Goal: Check status: Check status

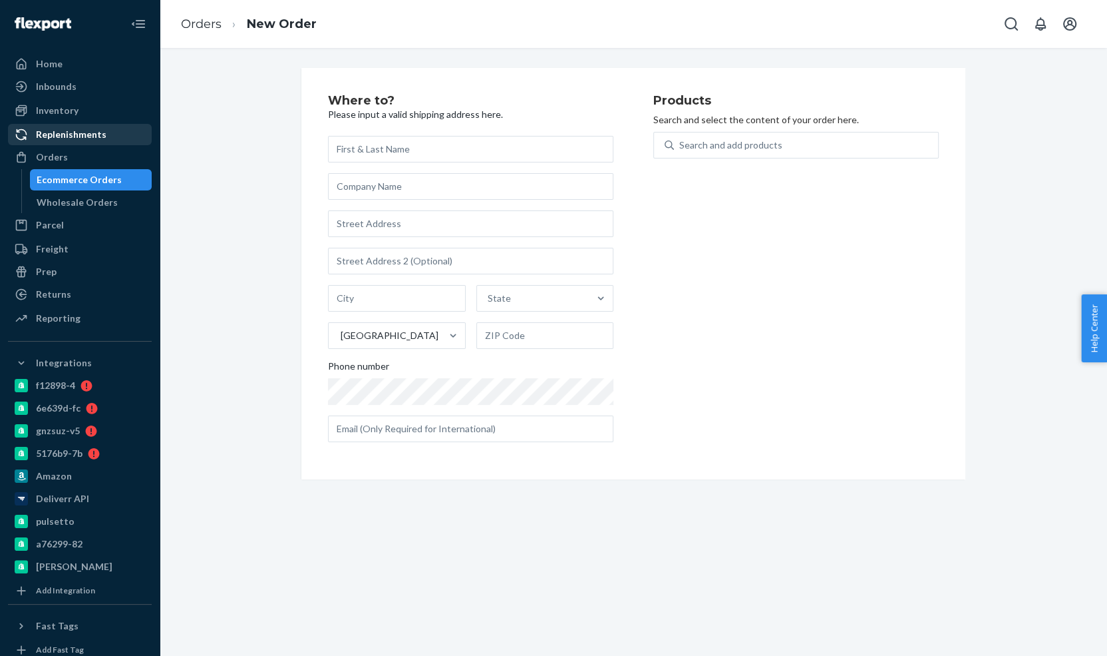
click at [102, 155] on div "Orders" at bounding box center [79, 157] width 141 height 19
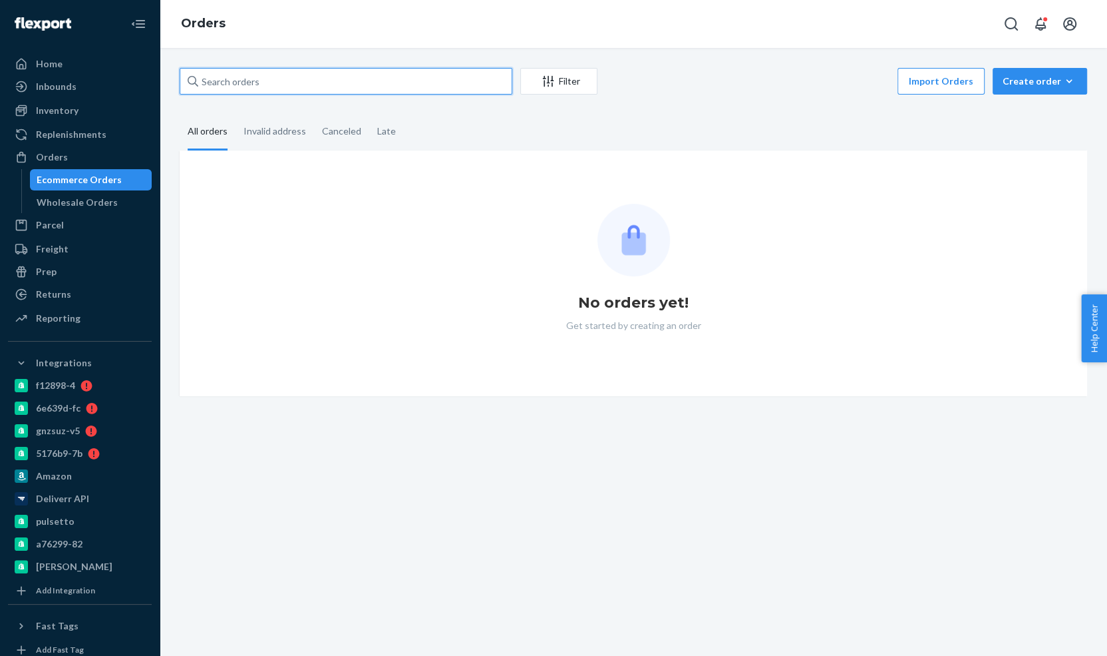
click at [268, 83] on input "text" at bounding box center [346, 81] width 333 height 27
paste input "4213884"
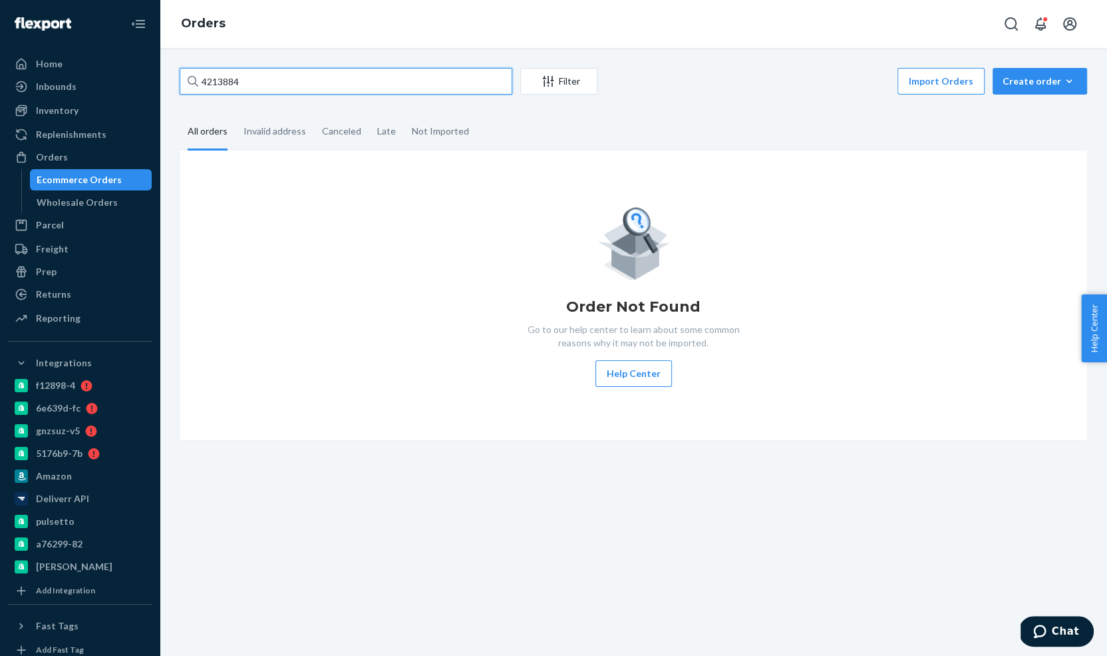
type input "4213884"
click at [317, 45] on div "Orders" at bounding box center [634, 24] width 948 height 48
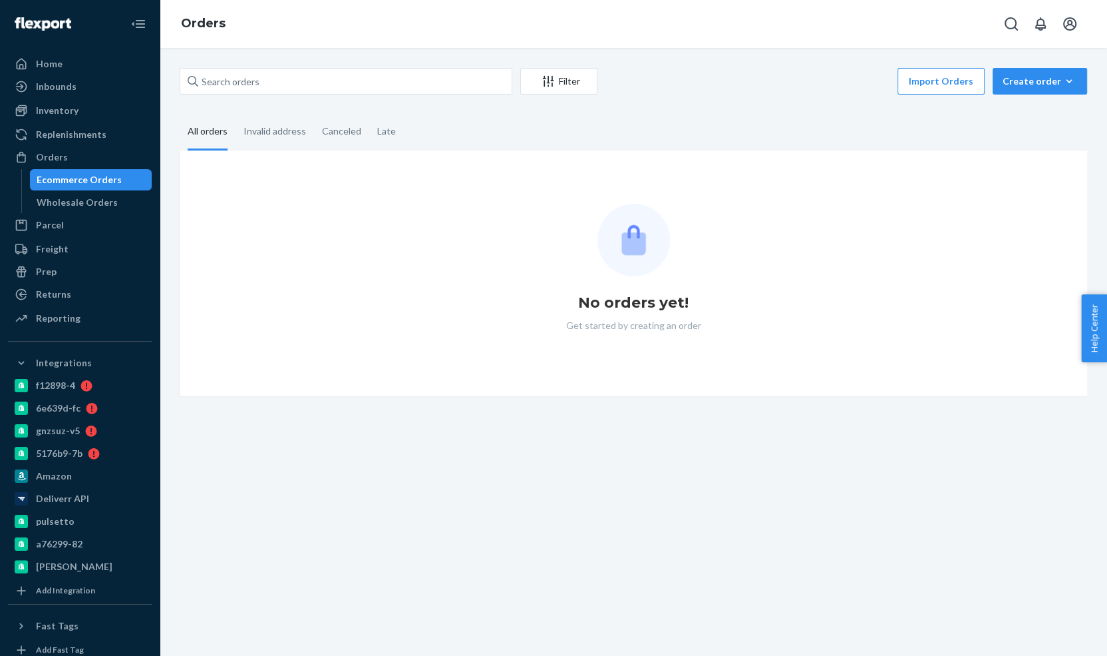
click at [807, 202] on div "No orders yet! Get started by creating an order" at bounding box center [634, 273] width 908 height 246
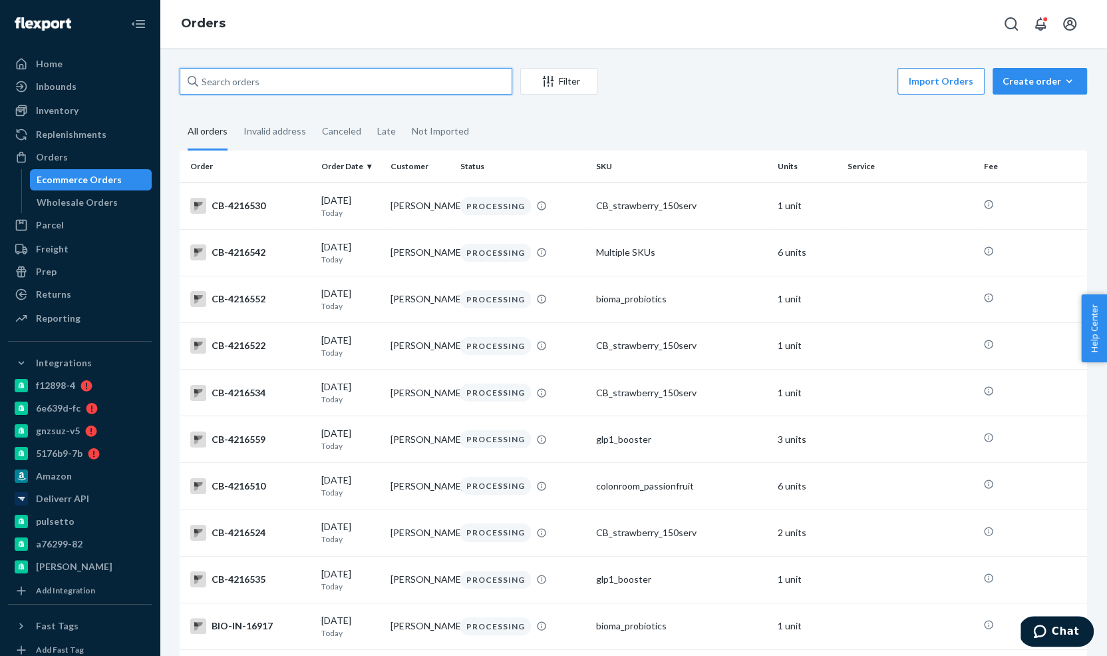
click at [480, 79] on input "text" at bounding box center [346, 81] width 333 height 27
paste input "4213884"
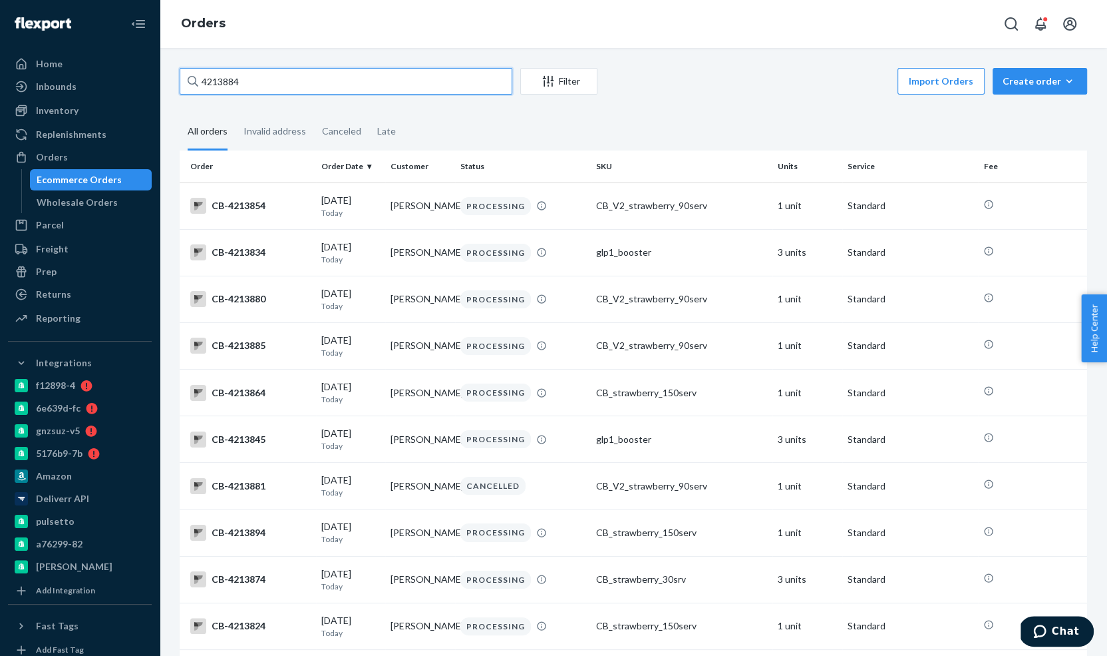
click at [408, 87] on input "4213884" at bounding box center [346, 81] width 333 height 27
paste input "Gonzales"
type input "michael Gonzales"
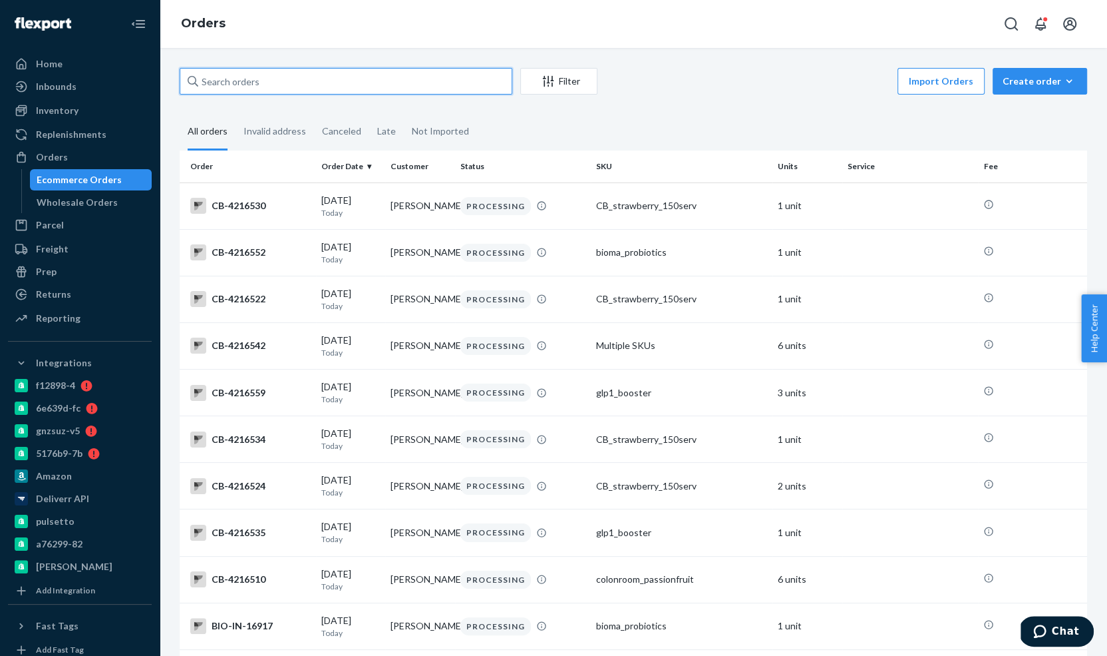
click at [408, 87] on input "text" at bounding box center [346, 81] width 333 height 27
paste input "Gonzales"
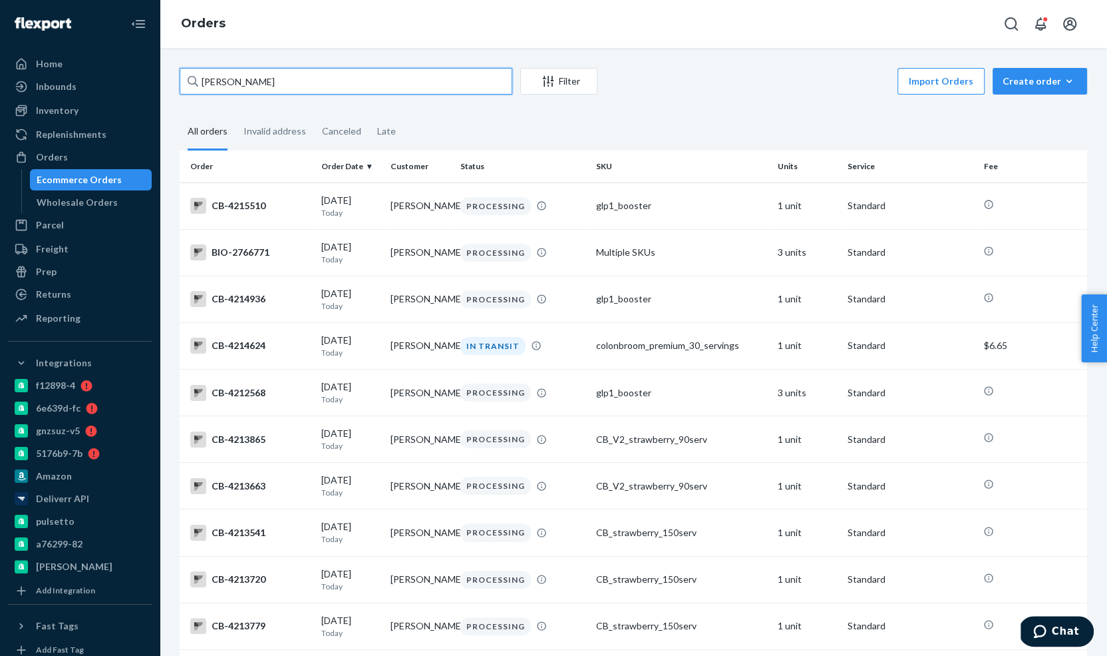
type input "michael Gonzales"
click at [413, 86] on input "michael Gonzales" at bounding box center [346, 81] width 333 height 27
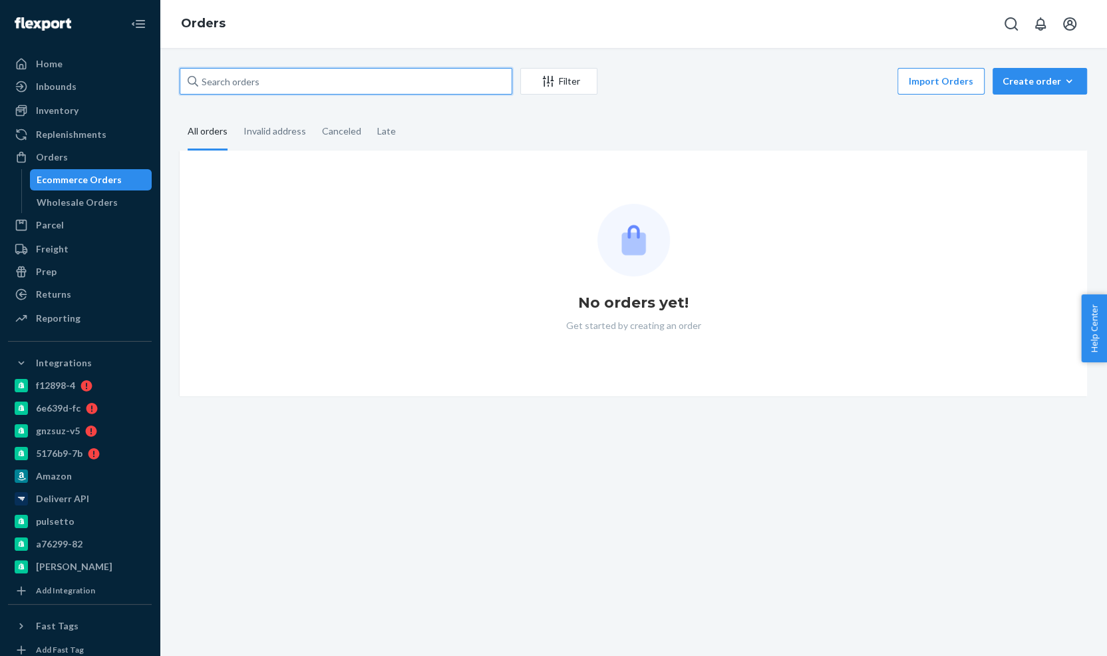
click at [343, 77] on input "text" at bounding box center [346, 81] width 333 height 27
paste input "4213884"
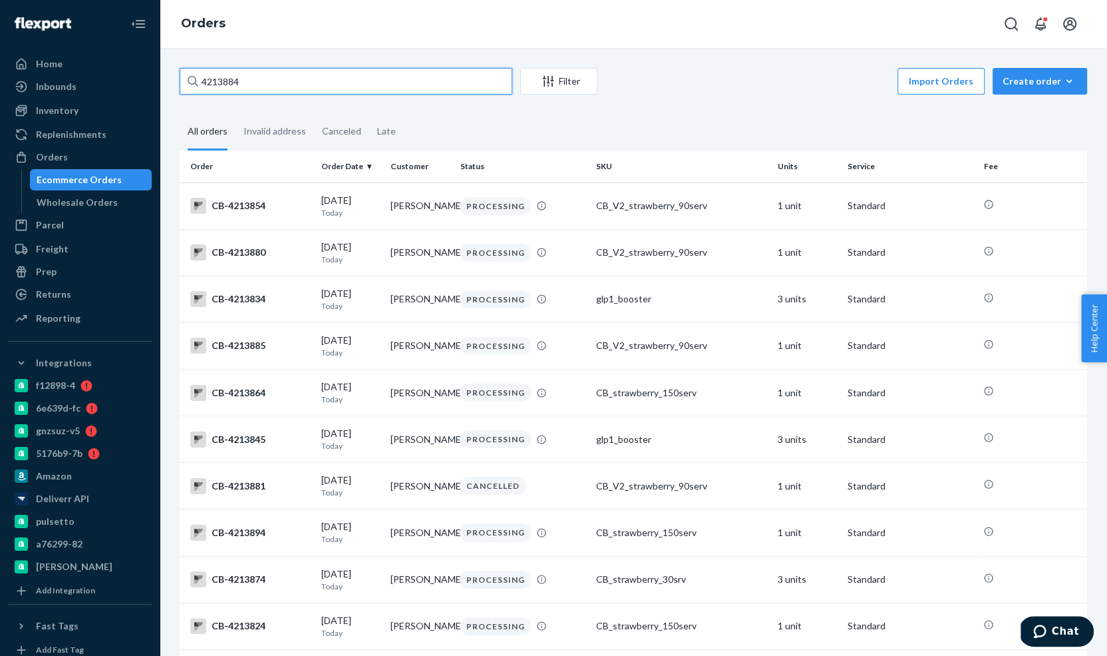
click at [278, 79] on input "4213884" at bounding box center [346, 81] width 333 height 27
paste input "445"
type input "4214454"
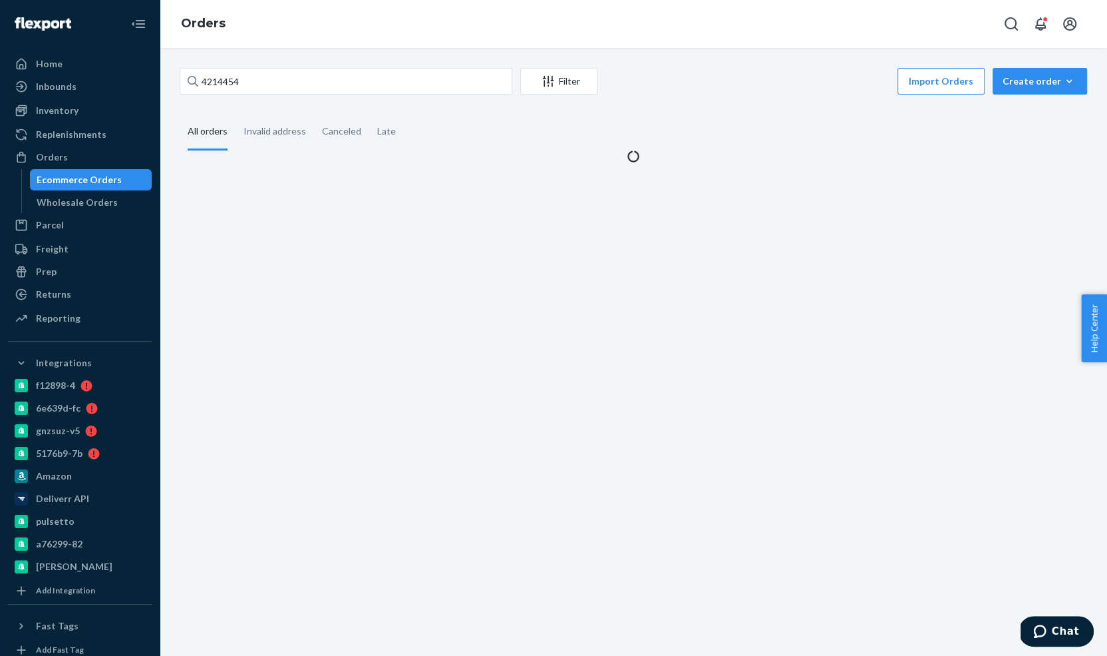
click at [325, 57] on div "4214454 Filter Import Orders Create order Ecommerce order Removal order All ord…" at bounding box center [634, 352] width 948 height 608
